Goal: Information Seeking & Learning: Learn about a topic

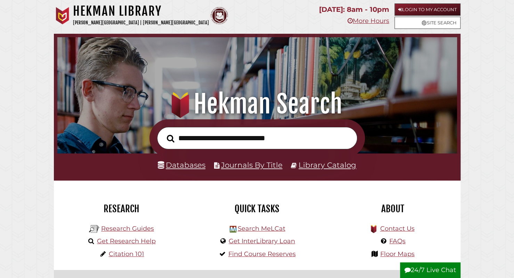
scroll to position [132, 396]
click at [191, 163] on link "Databases" at bounding box center [182, 164] width 48 height 9
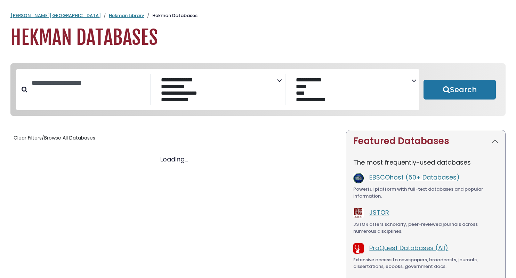
select select "Database Subject Filter"
select select "Database Vendors Filter"
select select "Database Subject Filter"
select select "Database Vendors Filter"
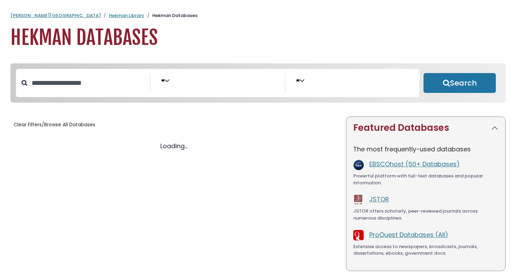
select select "Database Subject Filter"
select select "Database Vendors Filter"
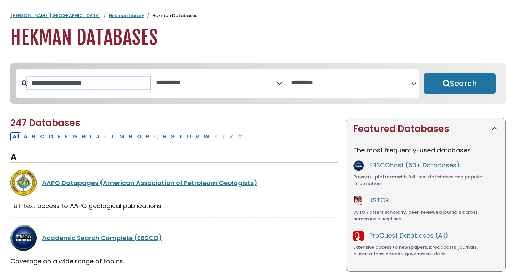
click at [115, 84] on input "Search database by title or keyword" at bounding box center [88, 82] width 122 height 11
type input "********"
click at [423, 73] on button "Search" at bounding box center [459, 83] width 72 height 20
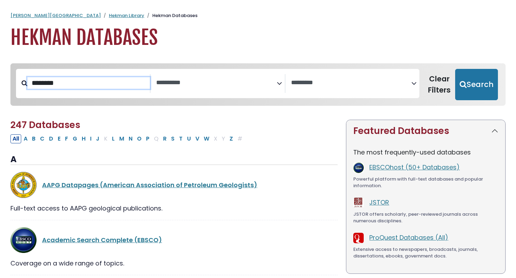
select select "Database Subject Filter"
select select "Database Vendors Filter"
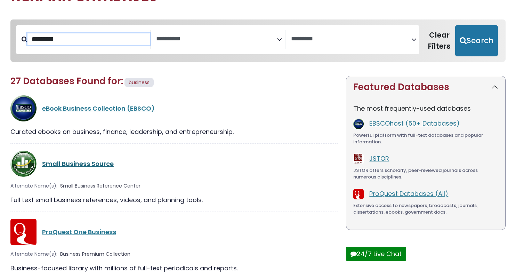
scroll to position [64, 0]
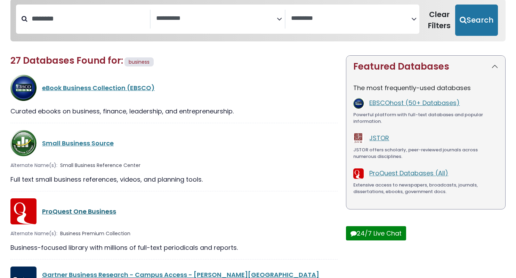
click at [81, 211] on link "ProQuest One Business" at bounding box center [79, 211] width 74 height 9
